Goal: Check status

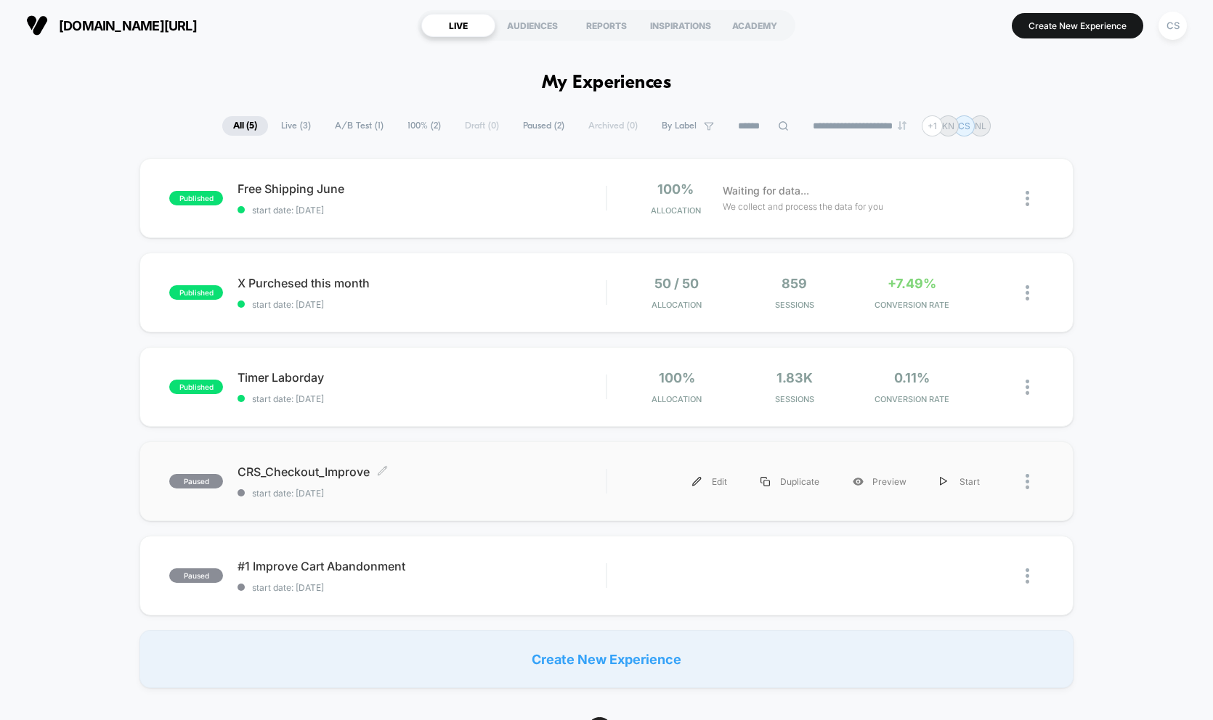
click at [367, 495] on span "start date: [DATE]" at bounding box center [421, 493] width 368 height 11
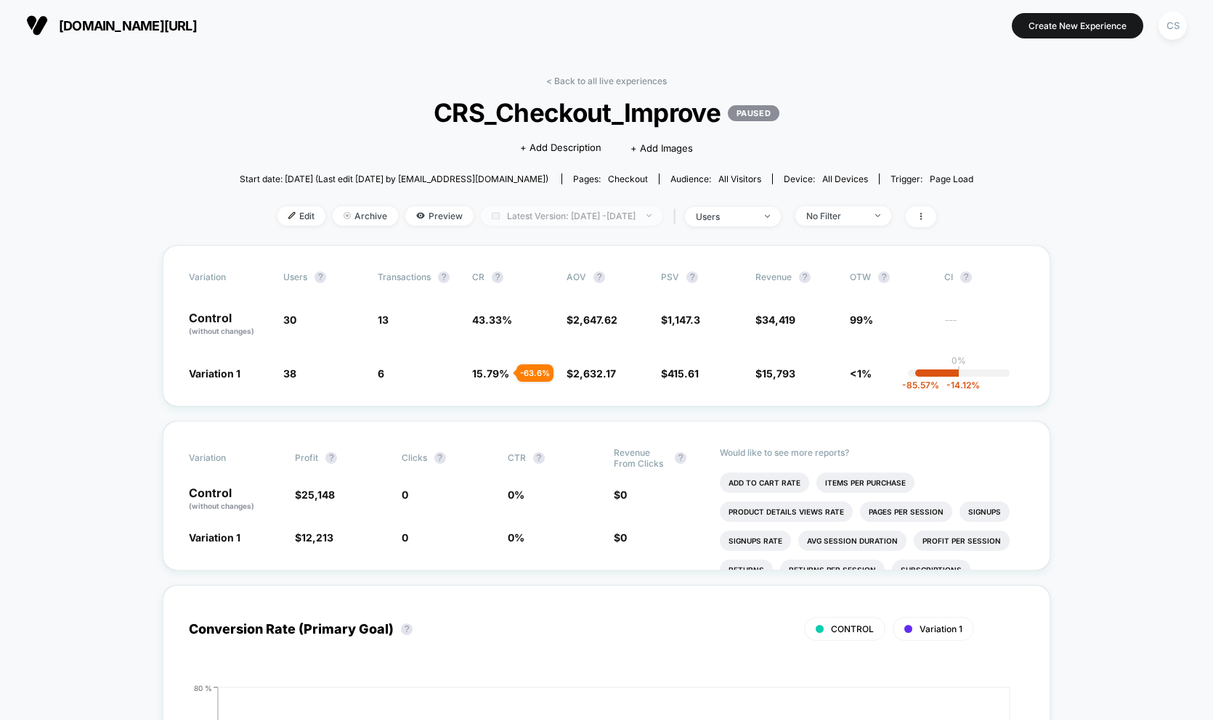
click at [655, 213] on span "Latest Version: [DATE] - [DATE]" at bounding box center [572, 216] width 182 height 20
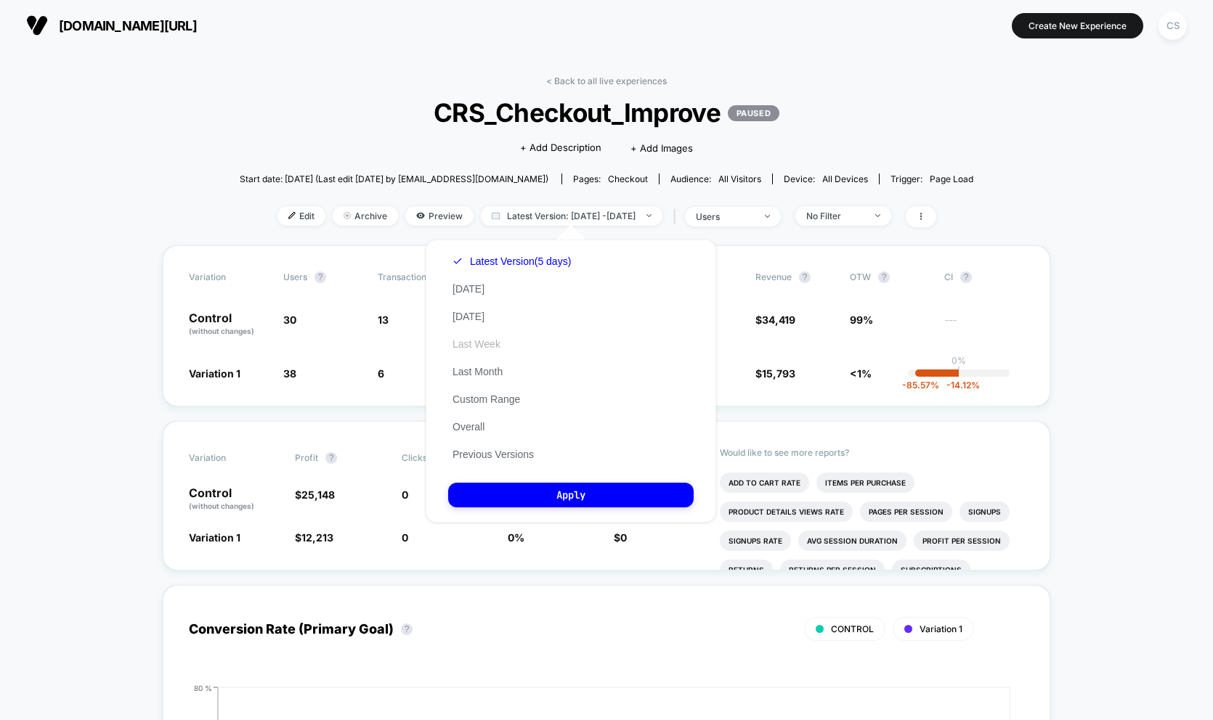
click at [489, 338] on button "Last Week" at bounding box center [476, 344] width 57 height 13
click at [516, 485] on button "Apply" at bounding box center [570, 495] width 245 height 25
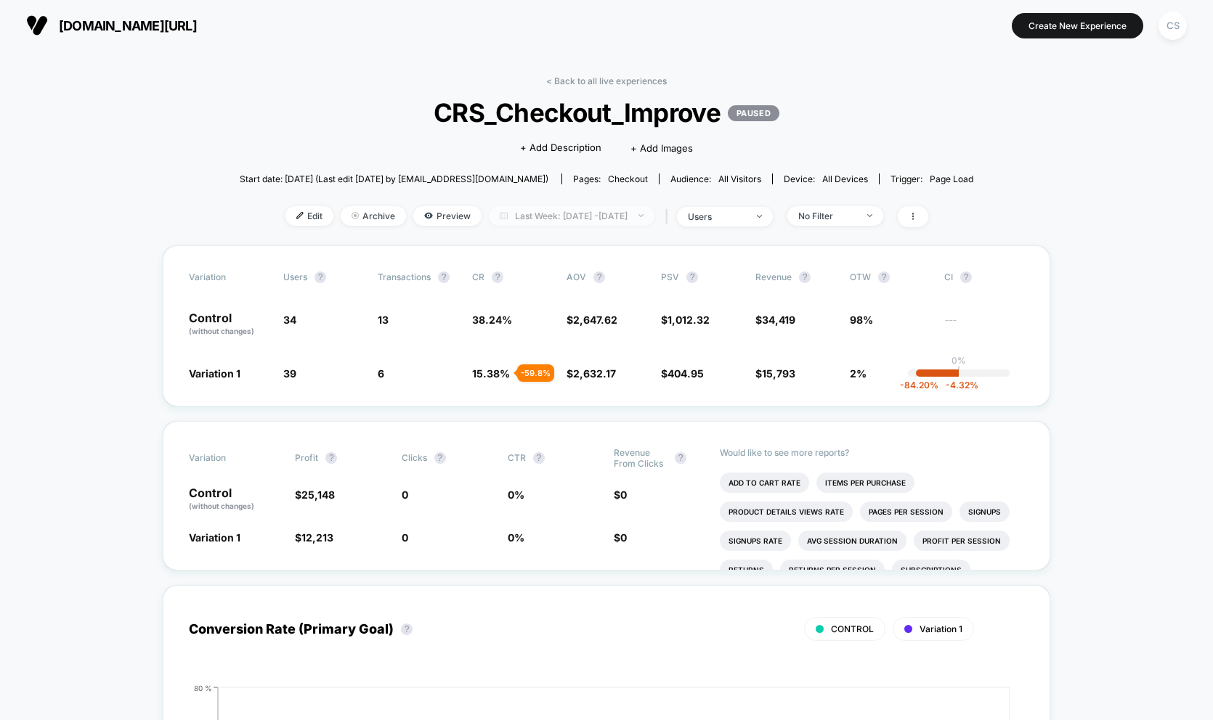
click at [617, 221] on span "Last Week: [DATE] - [DATE]" at bounding box center [572, 216] width 166 height 20
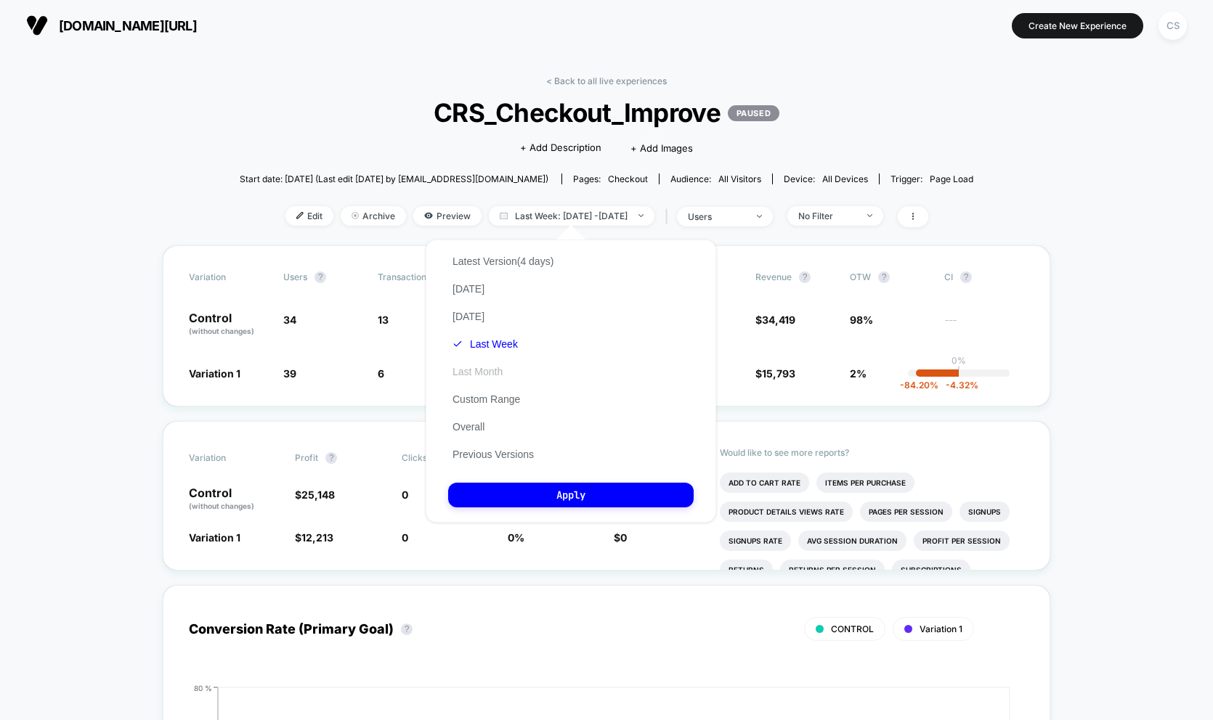
click at [492, 370] on button "Last Month" at bounding box center [477, 371] width 59 height 13
click at [526, 489] on button "Apply" at bounding box center [570, 495] width 245 height 25
